Goal: Task Accomplishment & Management: Complete application form

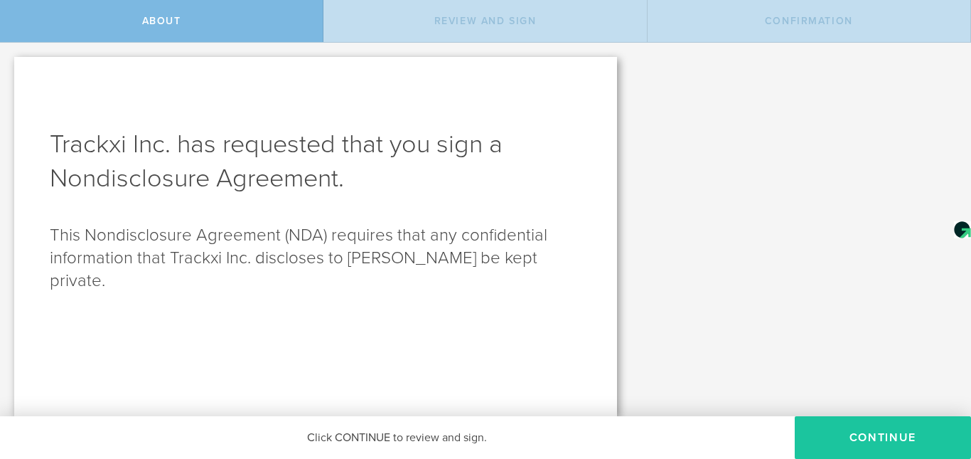
click at [849, 427] on button "Continue" at bounding box center [883, 437] width 176 height 43
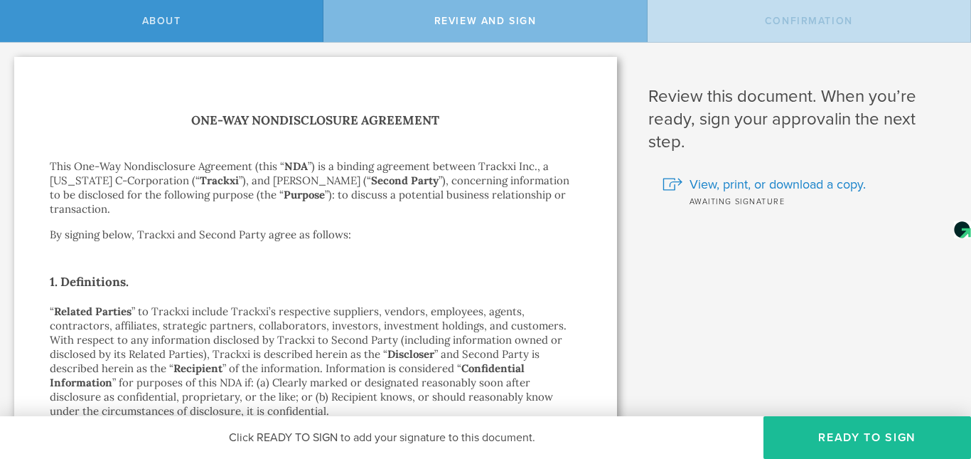
click at [523, 18] on span "Review and sign" at bounding box center [486, 21] width 102 height 12
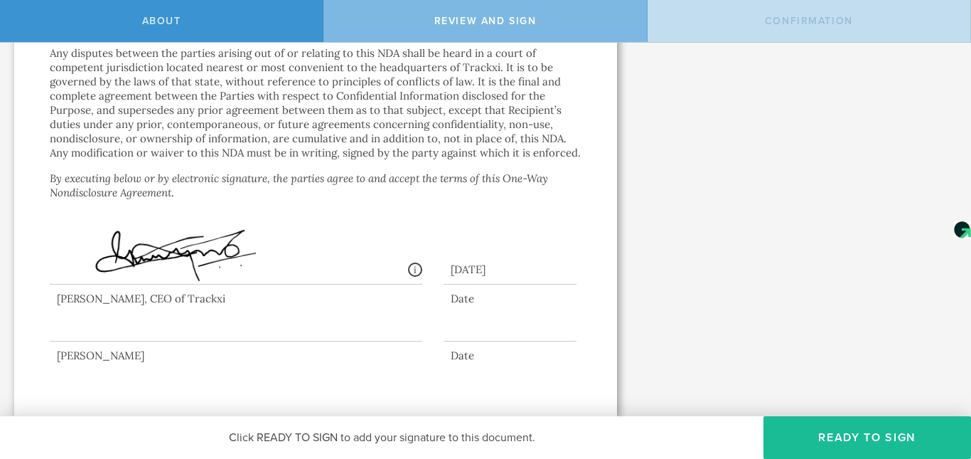
scroll to position [1369, 0]
click at [221, 334] on div at bounding box center [236, 312] width 373 height 57
click at [881, 450] on button "Ready to Sign" at bounding box center [868, 437] width 208 height 43
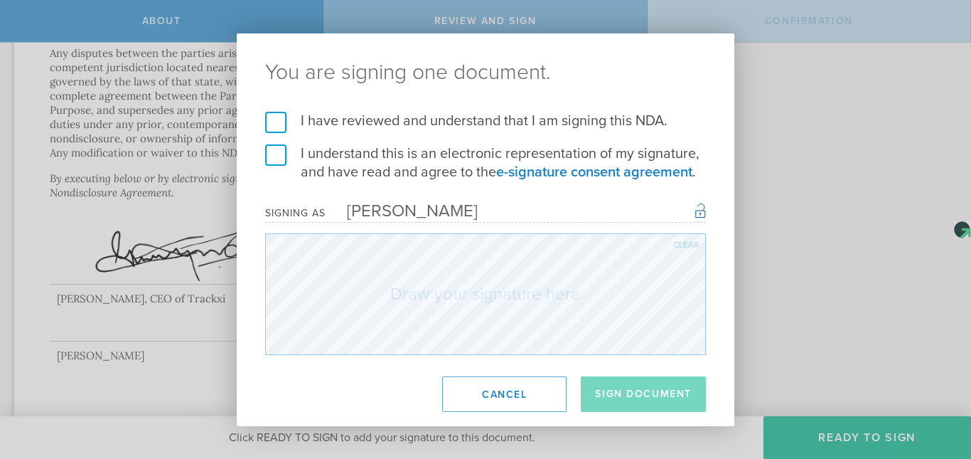
click at [275, 127] on label "I have reviewed and understand that I am signing this NDA." at bounding box center [485, 121] width 441 height 18
click at [0, 0] on input "I have reviewed and understand that I am signing this NDA." at bounding box center [0, 0] width 0 height 0
click at [266, 156] on label "I understand this is an electronic representation of my signature, and have rea…" at bounding box center [485, 162] width 441 height 37
click at [0, 0] on input "I understand this is an electronic representation of my signature, and have rea…" at bounding box center [0, 0] width 0 height 0
click at [688, 245] on div "Clear" at bounding box center [686, 244] width 26 height 9
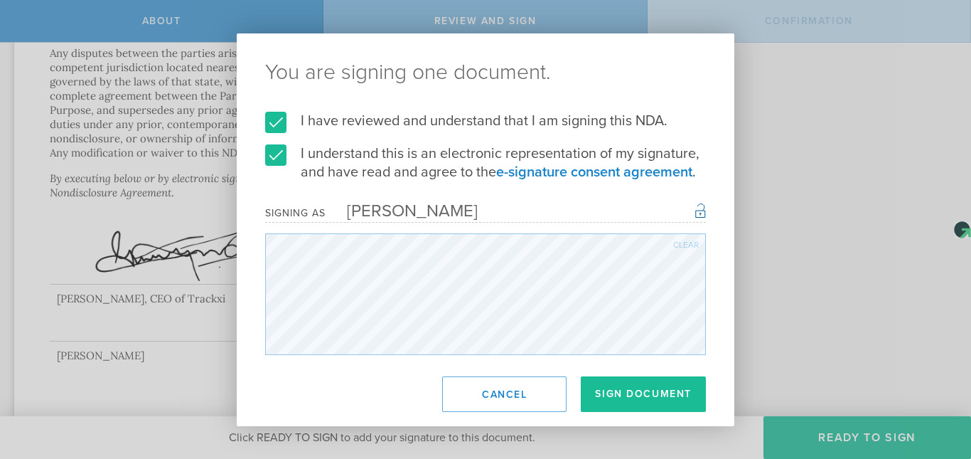
click at [683, 241] on div "Clear" at bounding box center [686, 244] width 26 height 9
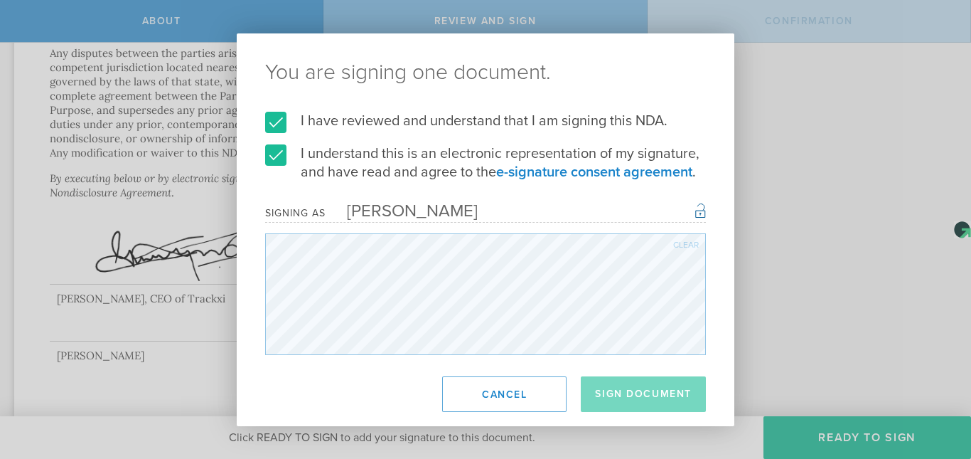
click at [242, 400] on div "You are signing one document. I have reviewed and understand that I am signing …" at bounding box center [486, 229] width 498 height 393
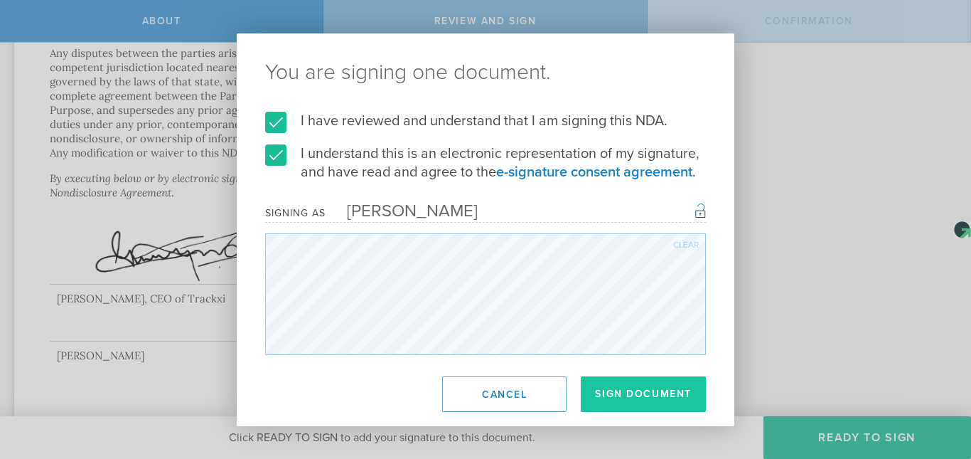
click at [661, 393] on button "Sign Document" at bounding box center [643, 394] width 125 height 36
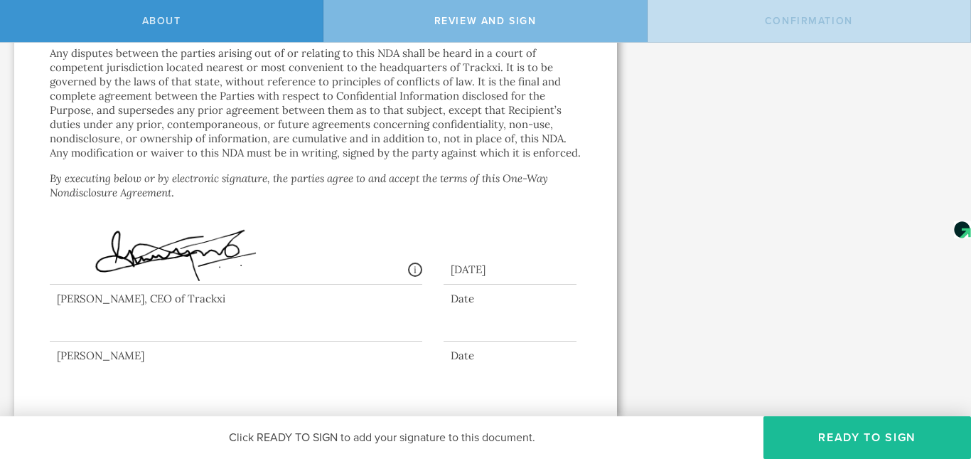
scroll to position [0, 0]
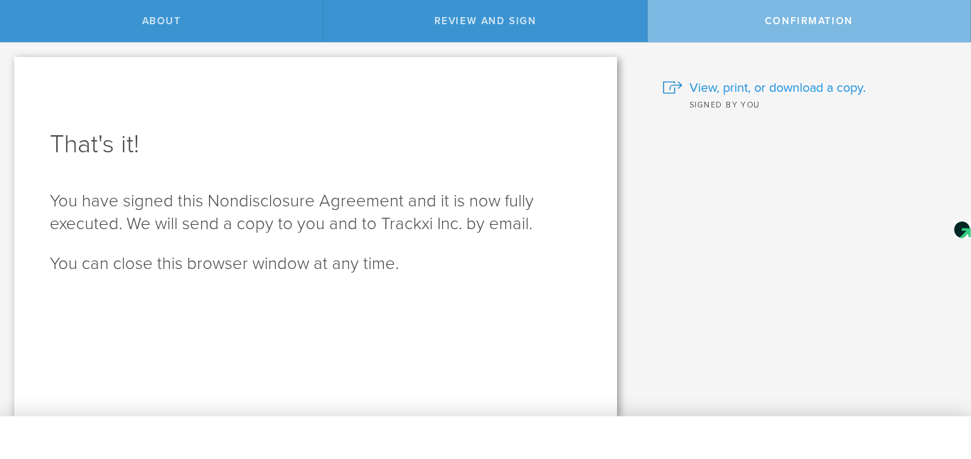
click at [782, 85] on span "View, print, or download a copy." at bounding box center [778, 87] width 176 height 18
